Goal: Task Accomplishment & Management: Use online tool/utility

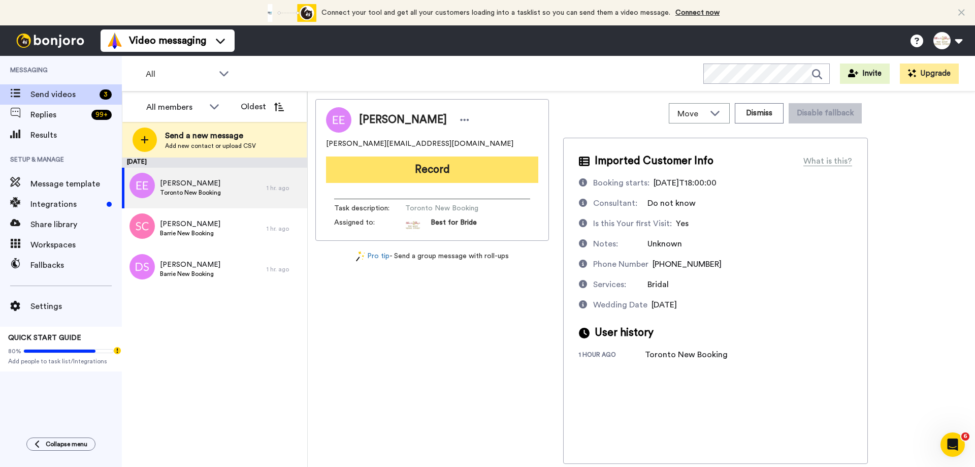
click at [463, 177] on button "Record" at bounding box center [432, 169] width 212 height 26
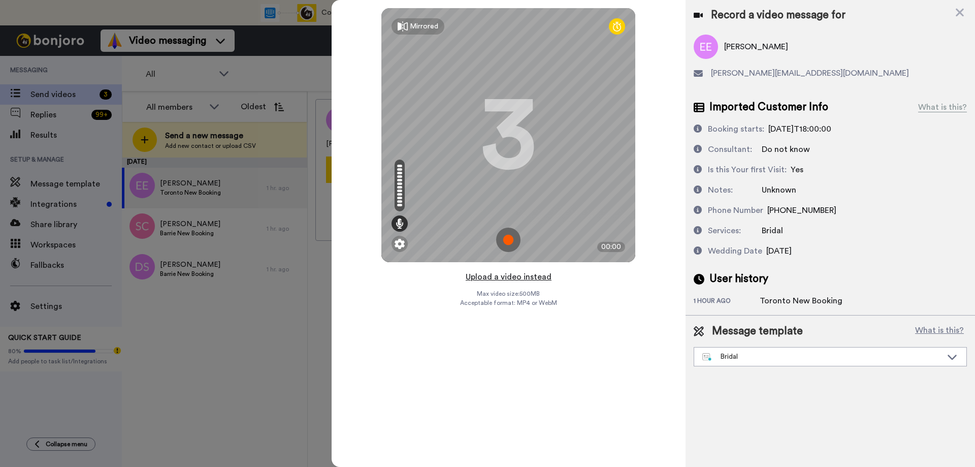
click at [505, 275] on button "Upload a video instead" at bounding box center [509, 276] width 92 height 13
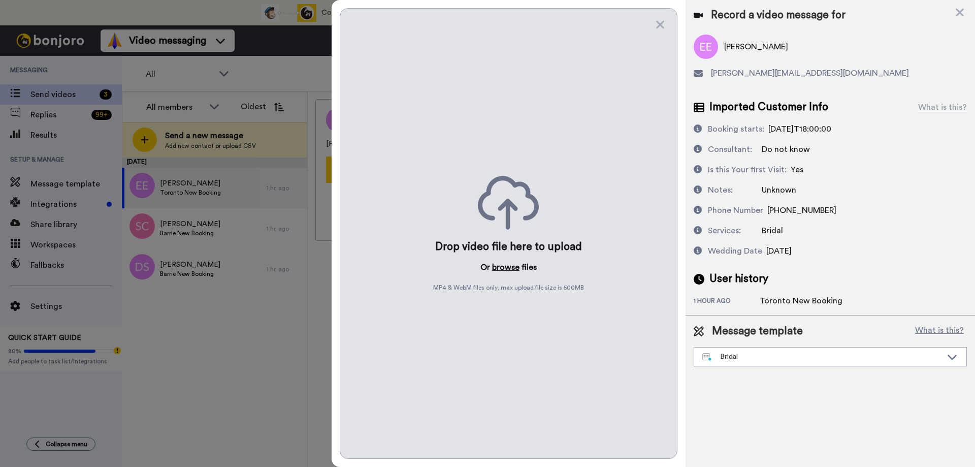
click at [509, 264] on button "browse" at bounding box center [505, 267] width 27 height 12
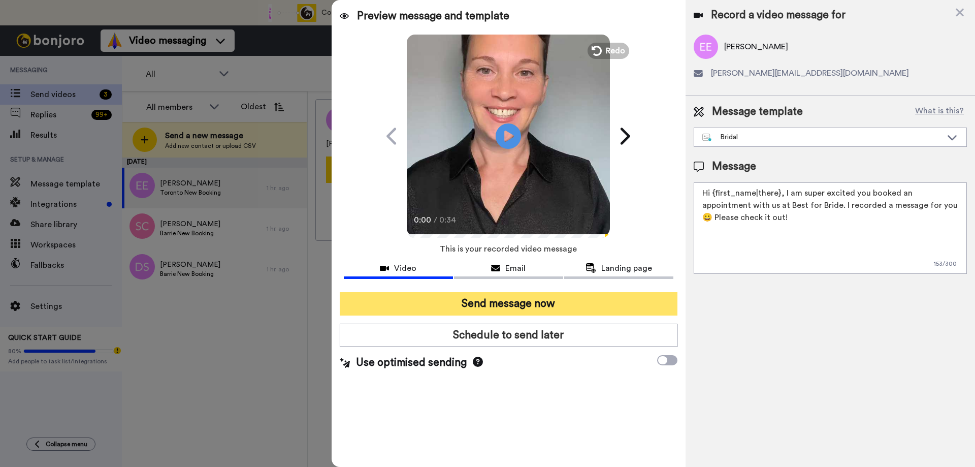
click at [496, 303] on button "Send message now" at bounding box center [509, 303] width 338 height 23
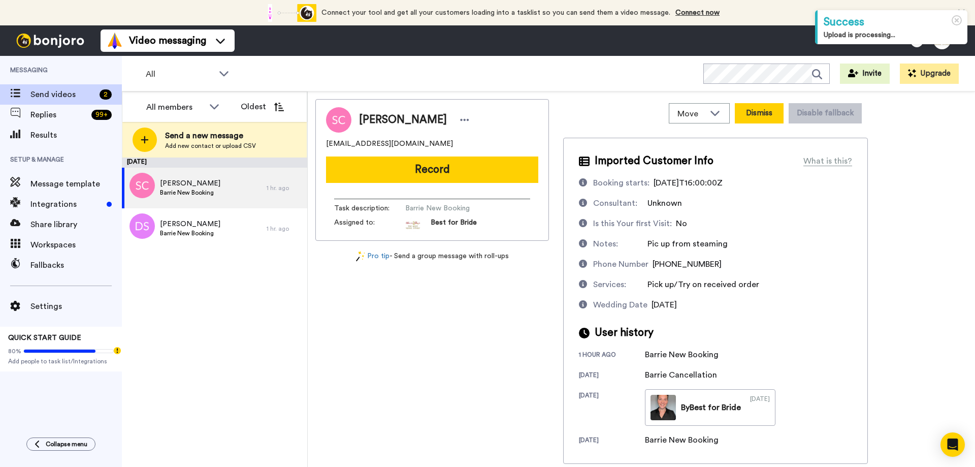
click at [752, 114] on button "Dismiss" at bounding box center [759, 113] width 49 height 20
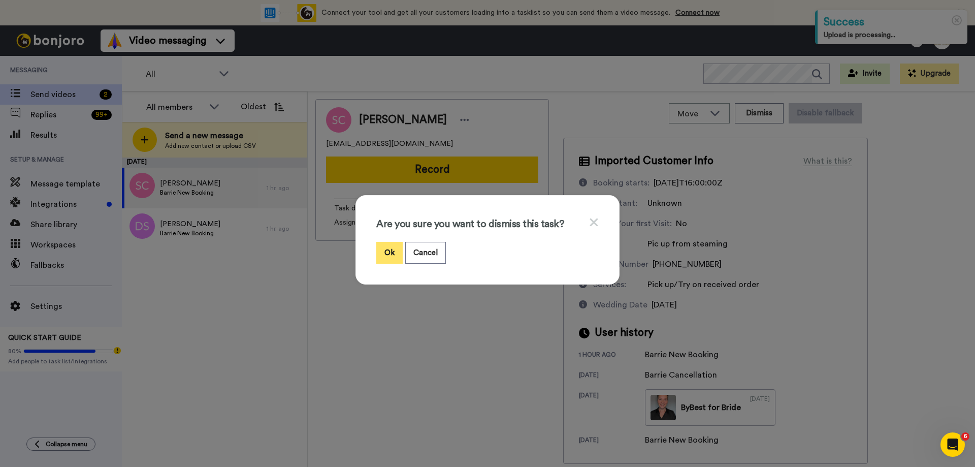
click at [389, 255] on button "Ok" at bounding box center [389, 253] width 26 height 22
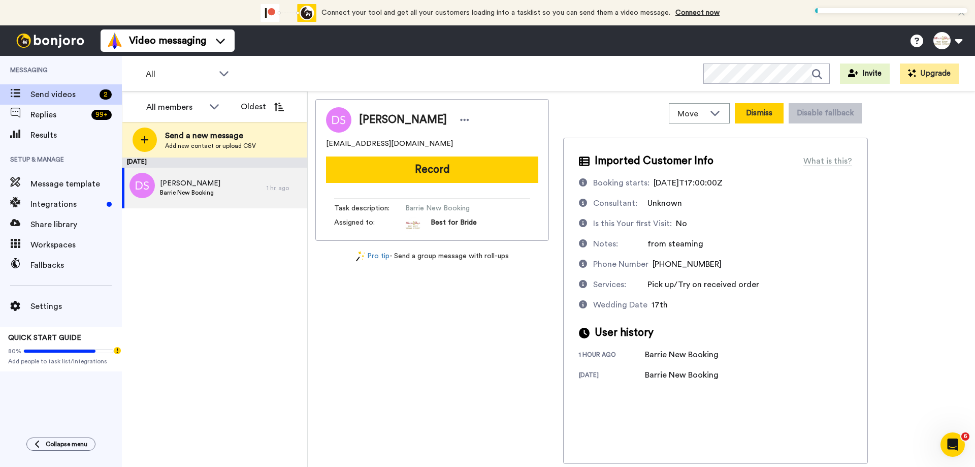
click at [768, 114] on button "Dismiss" at bounding box center [759, 113] width 49 height 20
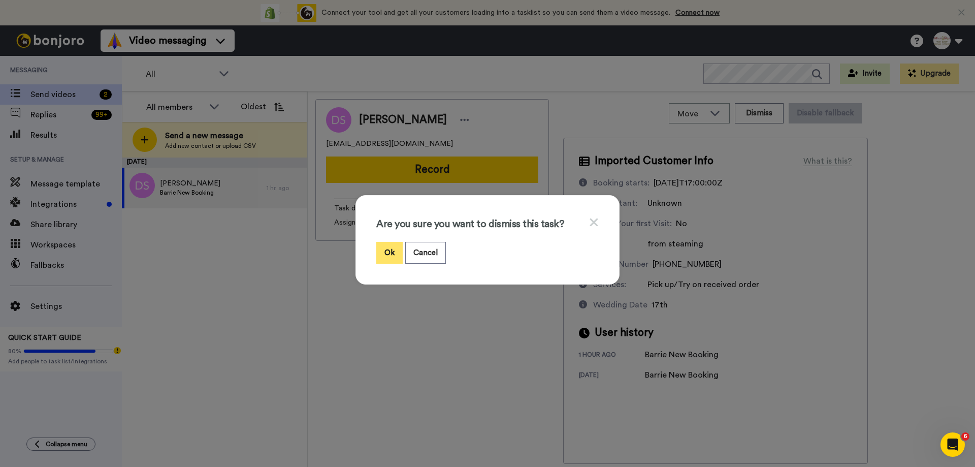
click at [382, 250] on button "Ok" at bounding box center [389, 253] width 26 height 22
